Goal: Task Accomplishment & Management: Complete application form

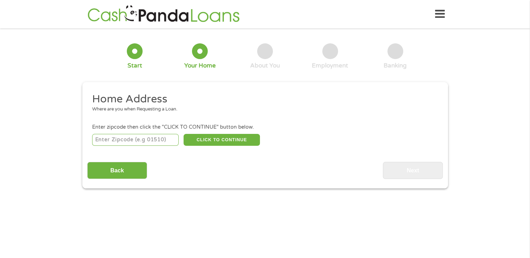
click at [136, 139] on input "number" at bounding box center [135, 140] width 86 height 12
type input "40144"
click at [233, 138] on button "CLICK TO CONTINUE" at bounding box center [221, 140] width 76 height 12
type input "40144"
type input "[PERSON_NAME]"
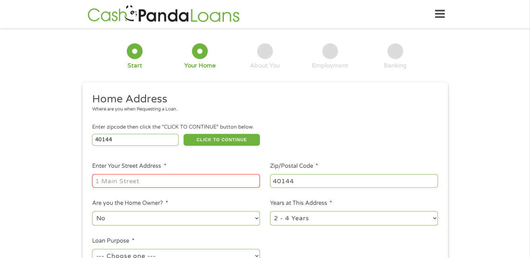
click at [148, 180] on input "Enter Your Street Address *" at bounding box center [176, 180] width 168 height 13
type input "[STREET_ADDRESS][PERSON_NAME][PERSON_NAME]"
click at [64, 181] on div "1 Start 2 Your Home 3 About You 4 Employment 5 Banking 6 This field is hidden w…" at bounding box center [265, 174] width 530 height 282
click at [144, 218] on select "No Yes" at bounding box center [176, 218] width 168 height 14
select select "yes"
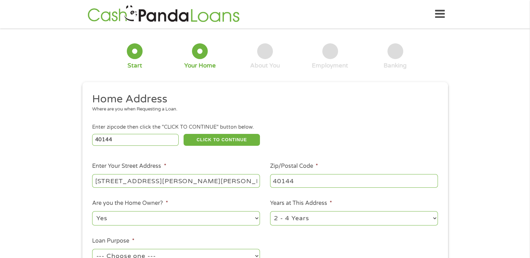
click at [92, 212] on select "No Yes" at bounding box center [176, 218] width 168 height 14
click at [330, 218] on select "1 Year or less 1 - 2 Years 2 - 4 Years Over 4 Years" at bounding box center [354, 218] width 168 height 14
select select "60months"
click at [270, 212] on select "1 Year or less 1 - 2 Years 2 - 4 Years Over 4 Years" at bounding box center [354, 218] width 168 height 14
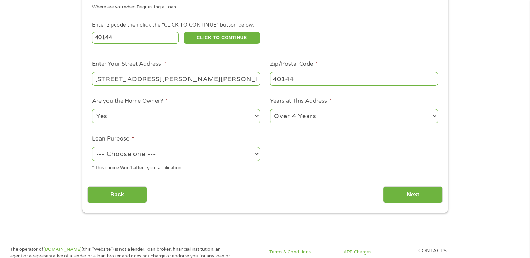
scroll to position [105, 0]
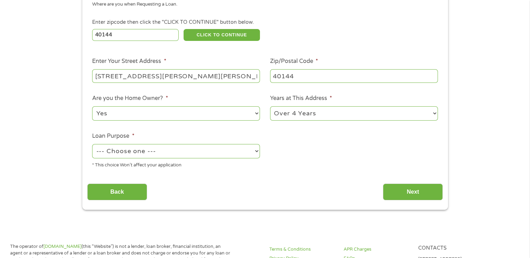
click at [173, 152] on select "--- Choose one --- Pay Bills Debt Consolidation Home Improvement Major Purchase…" at bounding box center [176, 151] width 168 height 14
select select "other"
click at [92, 145] on select "--- Choose one --- Pay Bills Debt Consolidation Home Improvement Major Purchase…" at bounding box center [176, 151] width 168 height 14
click at [412, 197] on input "Next" at bounding box center [413, 192] width 60 height 17
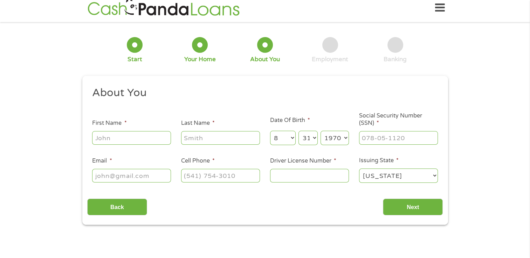
scroll to position [0, 0]
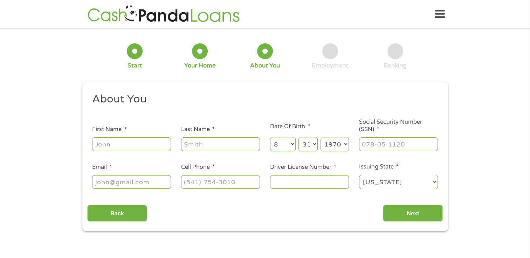
click at [136, 144] on input "First Name *" at bounding box center [131, 144] width 79 height 13
type input "[PERSON_NAME]"
type input "Walls"
type input "[EMAIL_ADDRESS][DOMAIN_NAME]"
type input "(127) 027-2219"
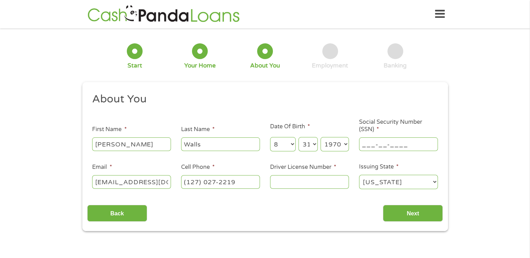
click at [390, 148] on input "___-__-____" at bounding box center [398, 144] width 79 height 13
type input "402-27-2678"
click at [252, 181] on input "(127) 027-2219" at bounding box center [220, 181] width 79 height 13
type input "[PHONE_NUMBER]"
drag, startPoint x: 290, startPoint y: 181, endPoint x: 289, endPoint y: 185, distance: 4.7
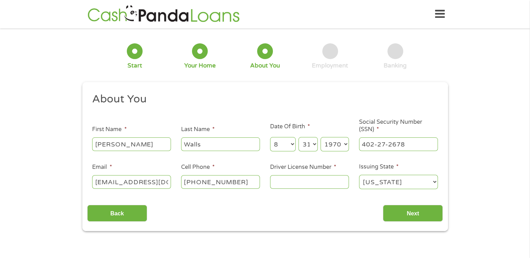
click at [289, 185] on input "Driver License Number *" at bounding box center [309, 181] width 79 height 13
type input "C95215084"
click at [401, 222] on div "This field is hidden when viewing the form gclid CjwKCAjwtfvEBhAmEiwA-DsKjlsXH3…" at bounding box center [264, 156] width 365 height 149
click at [409, 212] on input "Next" at bounding box center [413, 213] width 60 height 17
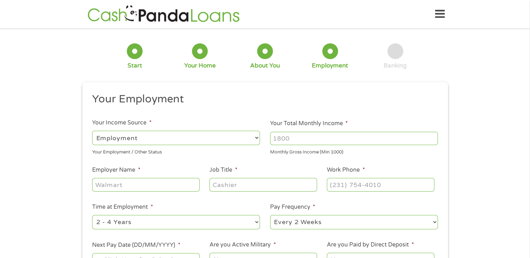
scroll to position [3, 3]
click at [242, 139] on select "--- Choose one --- Employment [DEMOGRAPHIC_DATA] Benefits" at bounding box center [176, 138] width 168 height 14
click at [312, 139] on input "Your Total Monthly Income *" at bounding box center [354, 138] width 168 height 13
type input "3200"
click at [135, 187] on input "Employer Name *" at bounding box center [145, 184] width 107 height 13
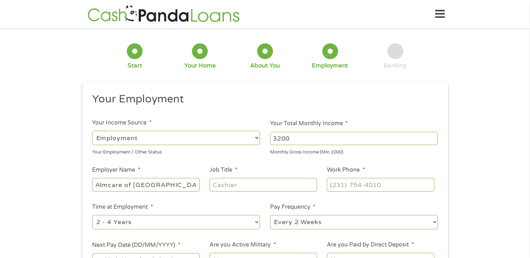
type input "Almcare of [GEOGRAPHIC_DATA]"
click at [275, 186] on input "Job Title *" at bounding box center [262, 184] width 107 height 13
type input "Direct Support Specialist"
type input "[PHONE_NUMBER]"
click at [161, 224] on select "--- Choose one --- 1 Year or less 1 - 2 Years 2 - 4 Years Over 4 Years" at bounding box center [176, 222] width 168 height 14
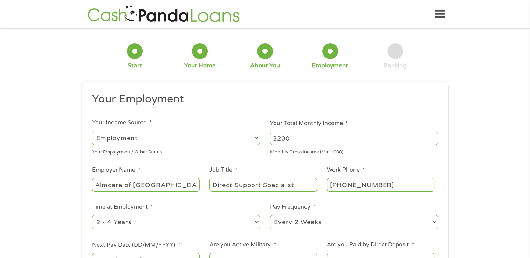
select select "12months"
click at [92, 216] on select "--- Choose one --- 1 Year or less 1 - 2 Years 2 - 4 Years Over 4 Years" at bounding box center [176, 222] width 168 height 14
click at [311, 223] on select "--- Choose one --- Every 2 Weeks Every Week Monthly Semi-Monthly" at bounding box center [354, 222] width 168 height 14
select select "weekly"
click at [270, 216] on select "--- Choose one --- Every 2 Weeks Every Week Monthly Semi-Monthly" at bounding box center [354, 222] width 168 height 14
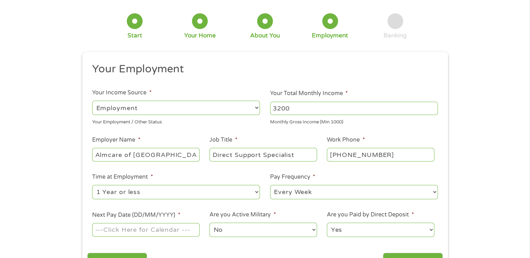
scroll to position [105, 0]
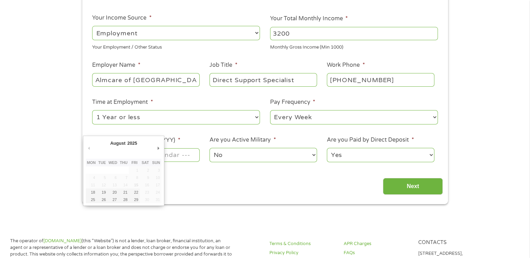
click at [175, 158] on input "Next Pay Date (DD/MM/YYYY) *" at bounding box center [145, 154] width 107 height 13
type input "[DATE]"
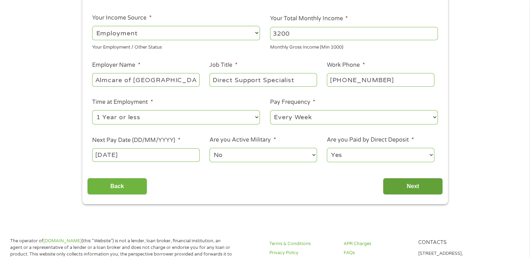
drag, startPoint x: 409, startPoint y: 186, endPoint x: 404, endPoint y: 180, distance: 8.5
click at [407, 185] on input "Next" at bounding box center [413, 186] width 60 height 17
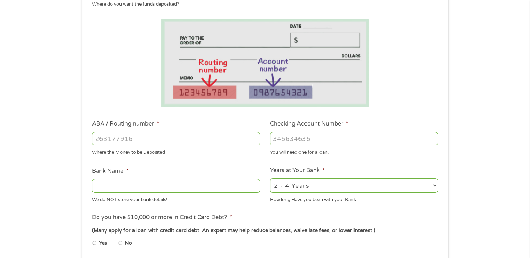
click at [168, 135] on input "ABA / Routing number *" at bounding box center [176, 138] width 168 height 13
type input "083904631"
type input "THE CECILIAN BANK"
type input "083904631"
click at [300, 140] on input "Checking Account Number *" at bounding box center [354, 138] width 168 height 13
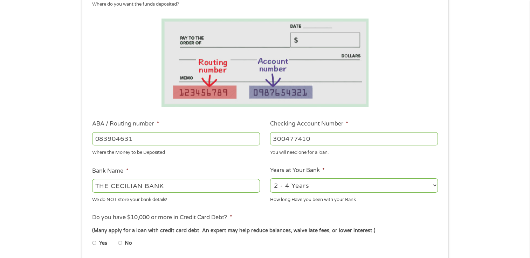
type input "300477410"
click at [324, 185] on select "2 - 4 Years 6 - 12 Months 1 - 2 Years Over 4 Years" at bounding box center [354, 185] width 168 height 14
select select "60months"
click at [270, 179] on select "2 - 4 Years 6 - 12 Months 1 - 2 Years Over 4 Years" at bounding box center [354, 185] width 168 height 14
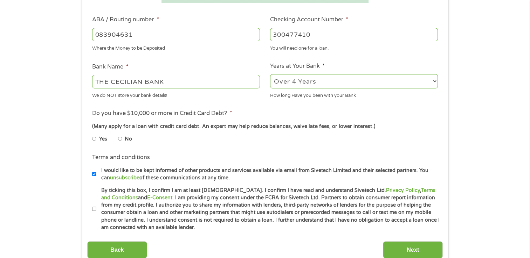
scroll to position [210, 0]
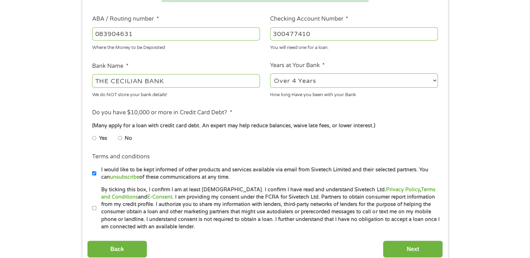
click at [122, 139] on li "No" at bounding box center [130, 139] width 25 height 14
click at [121, 138] on input "No" at bounding box center [120, 138] width 4 height 11
radio input "true"
click at [95, 206] on input "By ticking this box, I confirm I am at least [DEMOGRAPHIC_DATA]. I confirm I ha…" at bounding box center [94, 208] width 4 height 11
checkbox input "true"
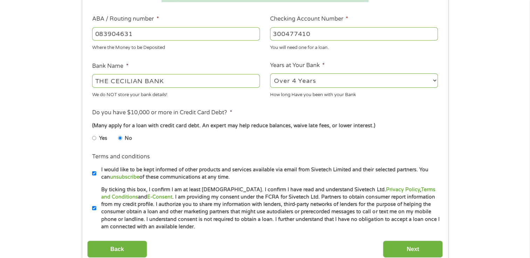
click at [92, 175] on input "I would like to be kept informed of other products and services available via e…" at bounding box center [94, 173] width 4 height 11
checkbox input "false"
click at [420, 246] on input "Next" at bounding box center [413, 249] width 60 height 17
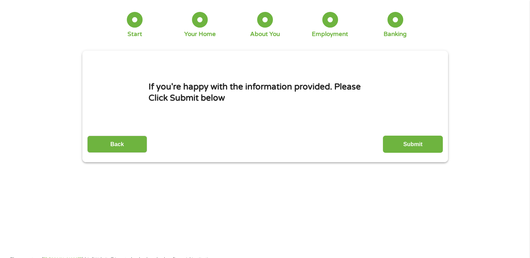
scroll to position [0, 0]
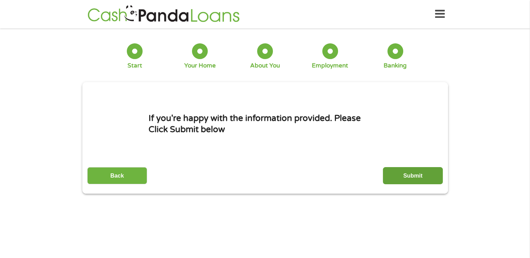
click at [412, 175] on input "Submit" at bounding box center [413, 175] width 60 height 17
